Goal: Find specific page/section: Find specific page/section

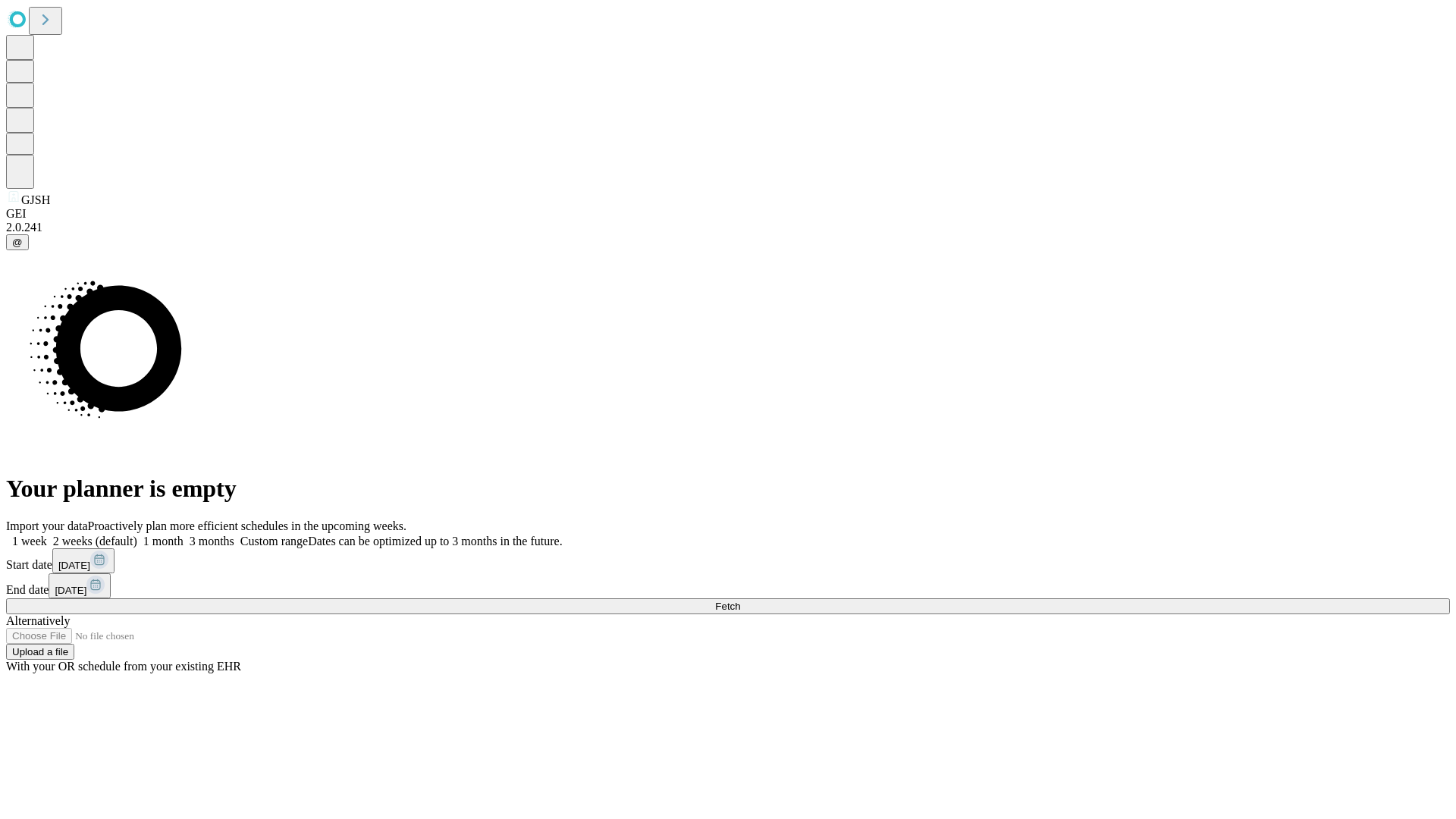
click at [740, 601] on span "Fetch" at bounding box center [728, 607] width 25 height 11
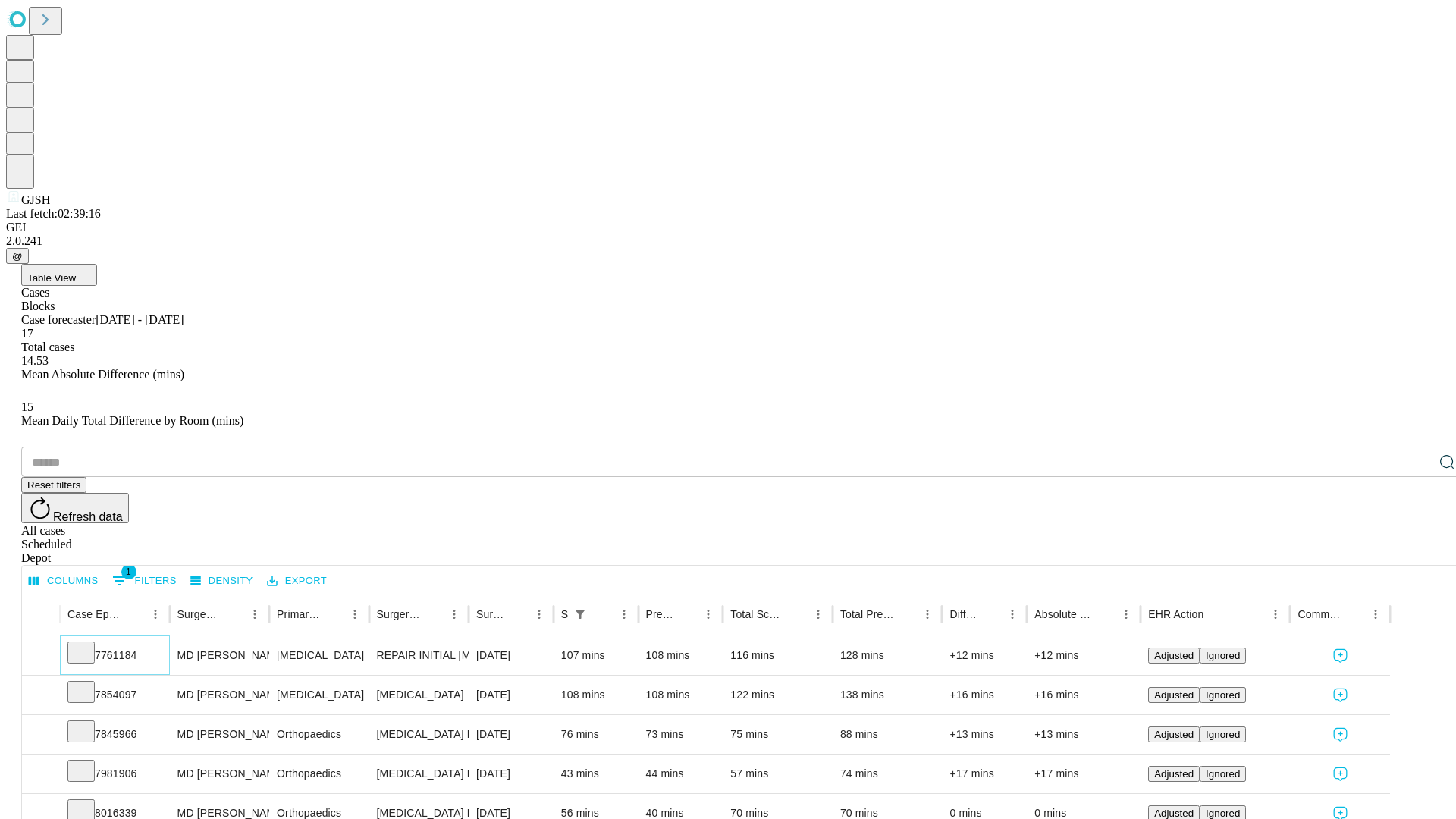
click at [89, 644] on icon at bounding box center [81, 651] width 15 height 15
